Goal: Information Seeking & Learning: Find specific fact

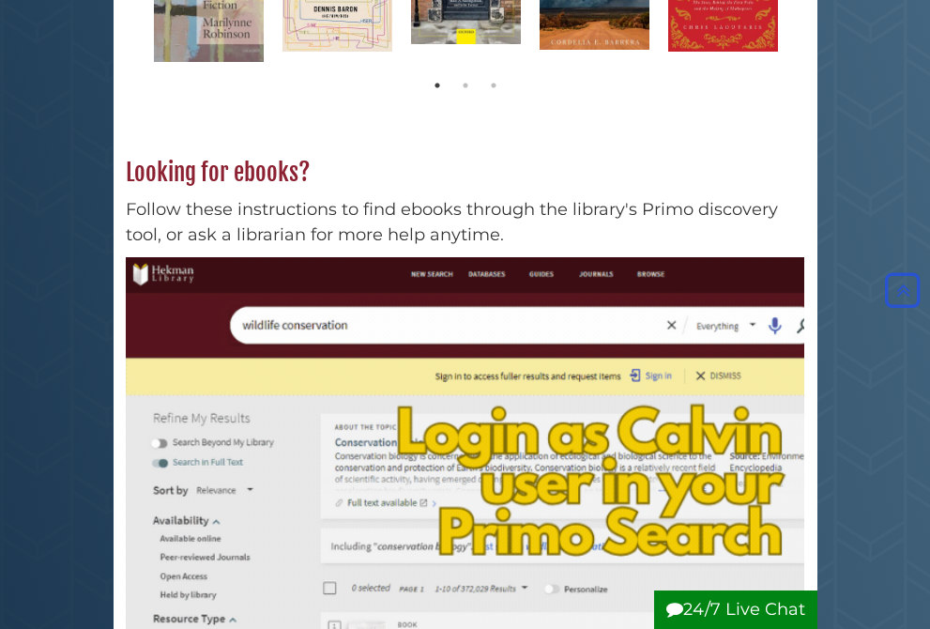
scroll to position [517, 0]
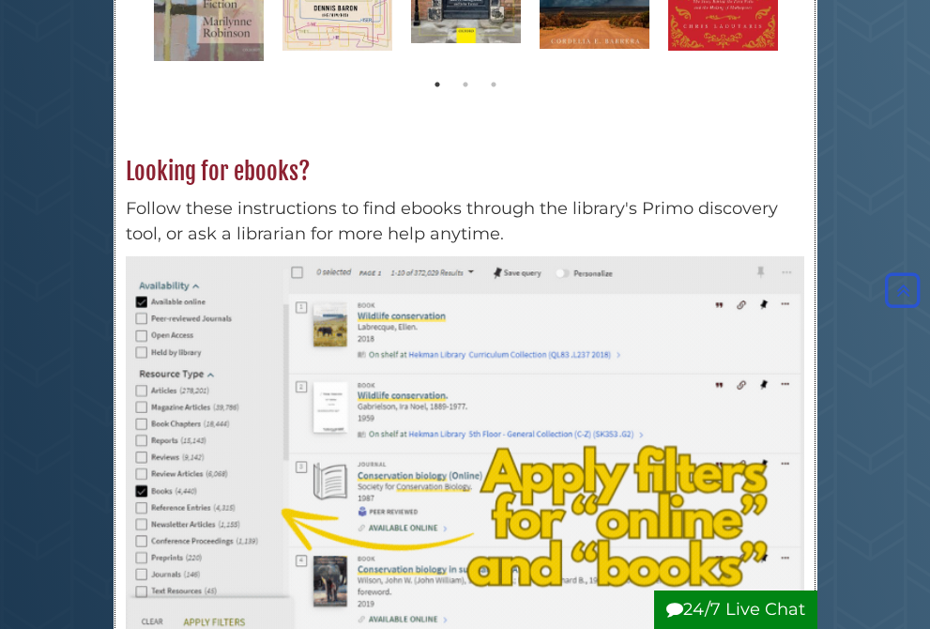
click at [224, 205] on p "Follow these instructions to find ebooks through the library's Primo discovery …" at bounding box center [465, 221] width 678 height 51
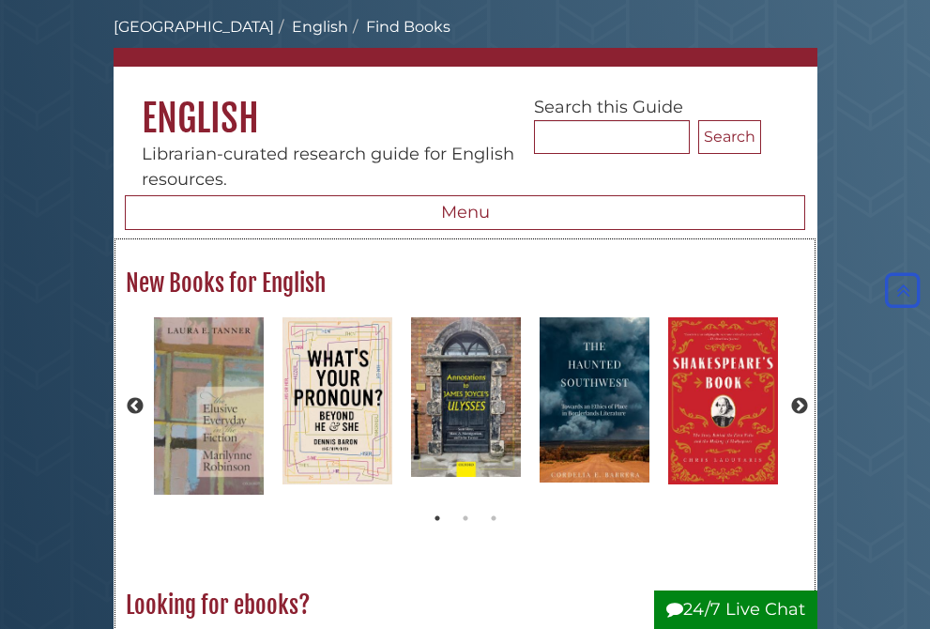
scroll to position [0, 0]
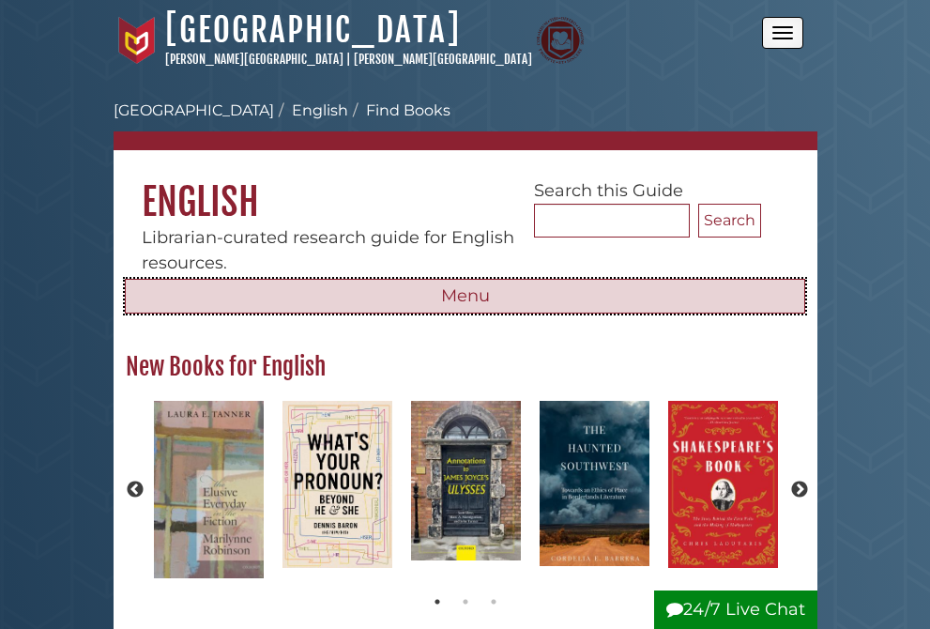
click at [249, 303] on button "Menu" at bounding box center [465, 297] width 680 height 36
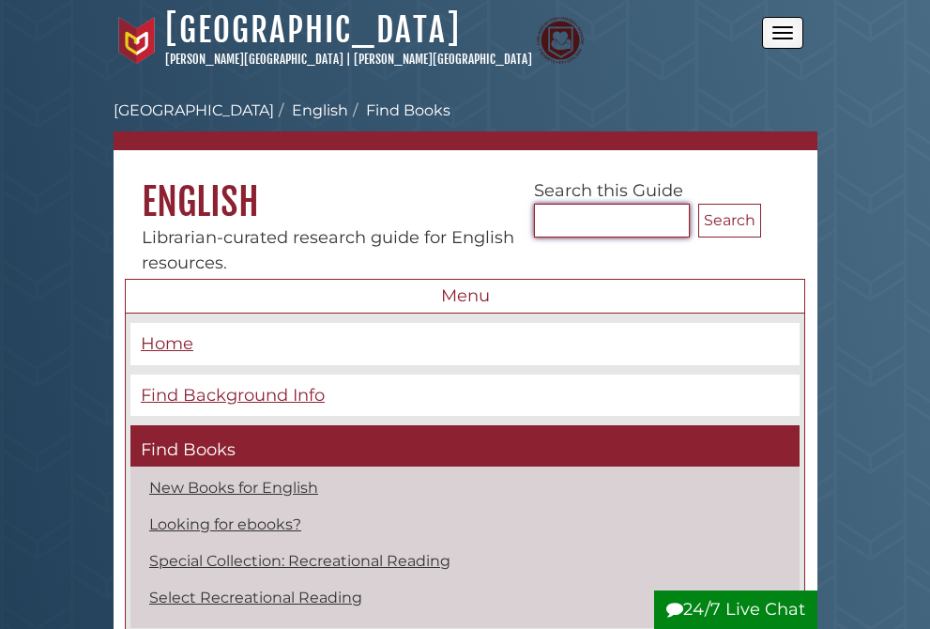
click at [568, 216] on input "Search..." at bounding box center [612, 221] width 156 height 34
type input "**********"
click at [698, 204] on button "Search" at bounding box center [729, 221] width 63 height 34
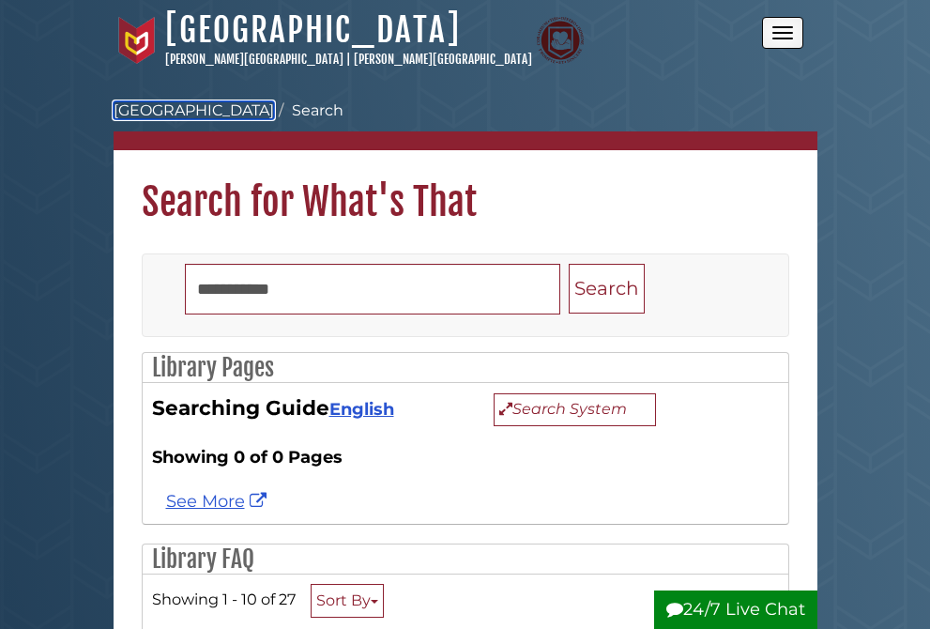
click at [203, 110] on link "[GEOGRAPHIC_DATA]" at bounding box center [194, 110] width 160 height 18
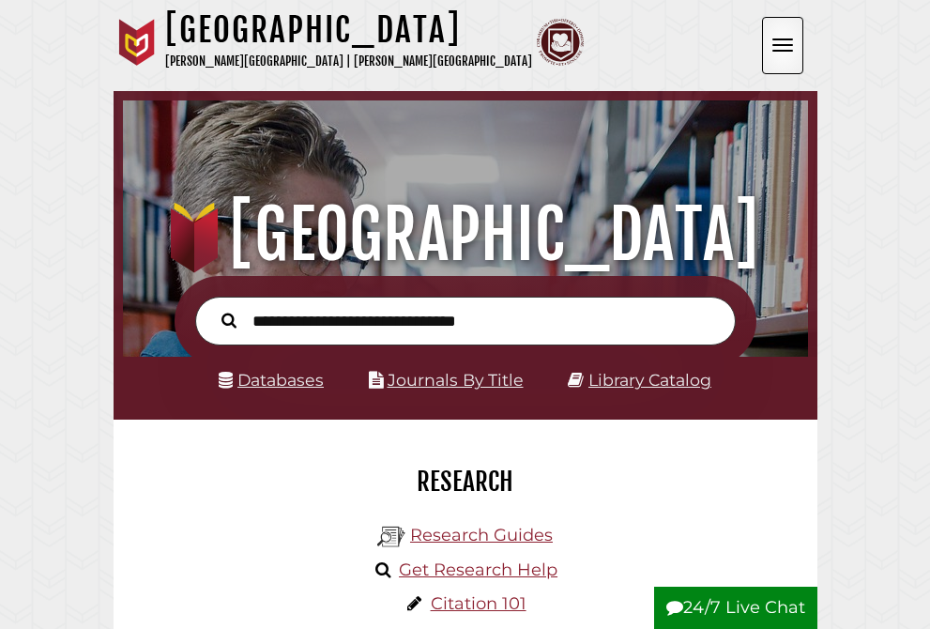
scroll to position [225, 675]
type input "**********"
click at [212, 308] on button "Search" at bounding box center [229, 319] width 34 height 23
